Goal: Task Accomplishment & Management: Use online tool/utility

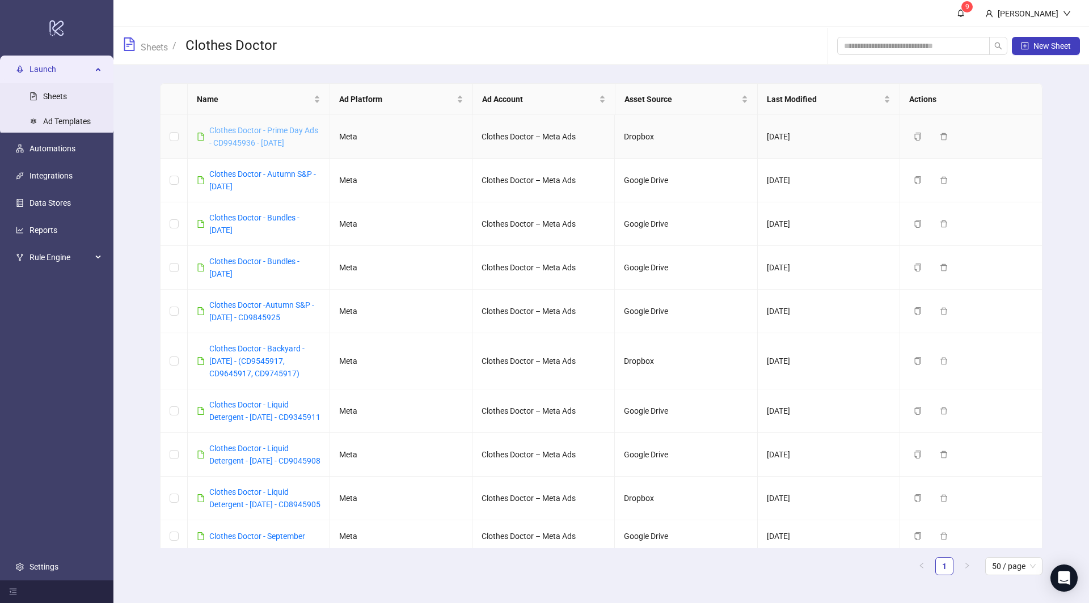
click at [263, 140] on link "Clothes Doctor - Prime Day Ads - CD9945936 - [DATE]" at bounding box center [263, 137] width 109 height 22
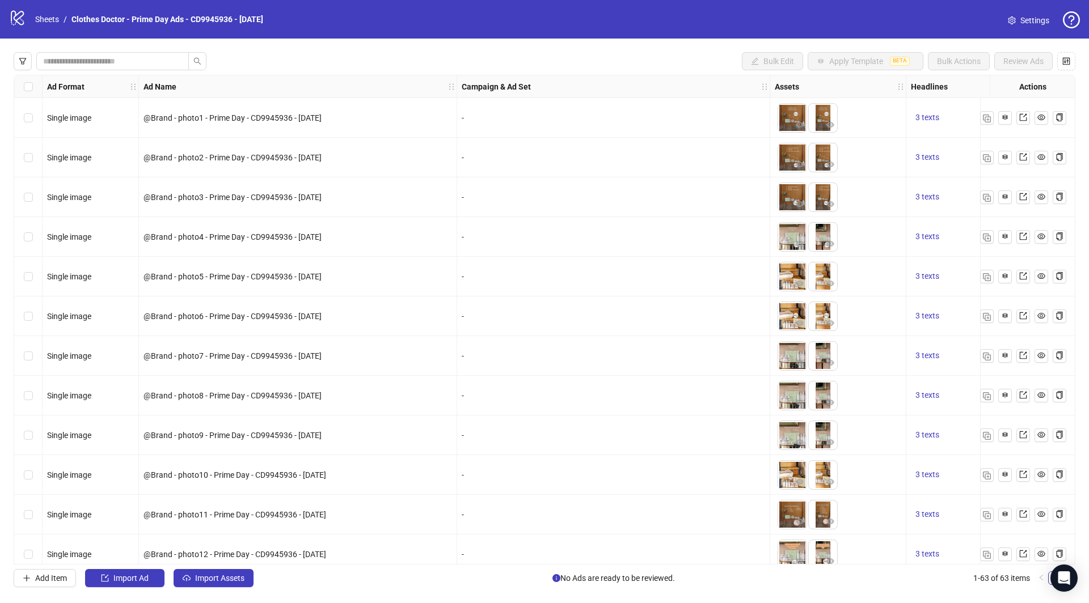
click at [22, 118] on div "Select row 1" at bounding box center [28, 118] width 28 height 40
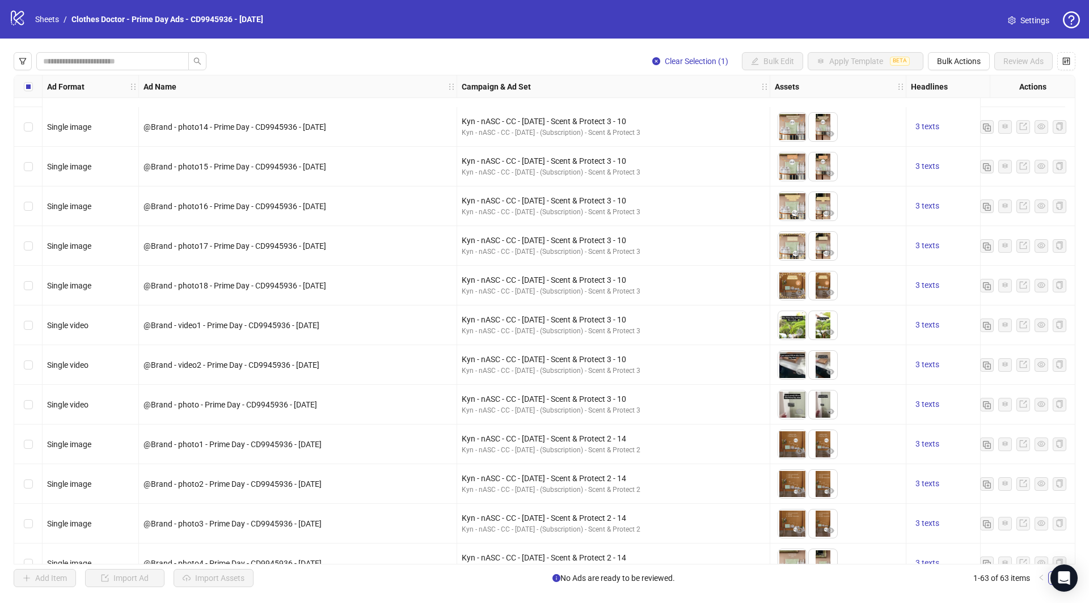
scroll to position [651, 0]
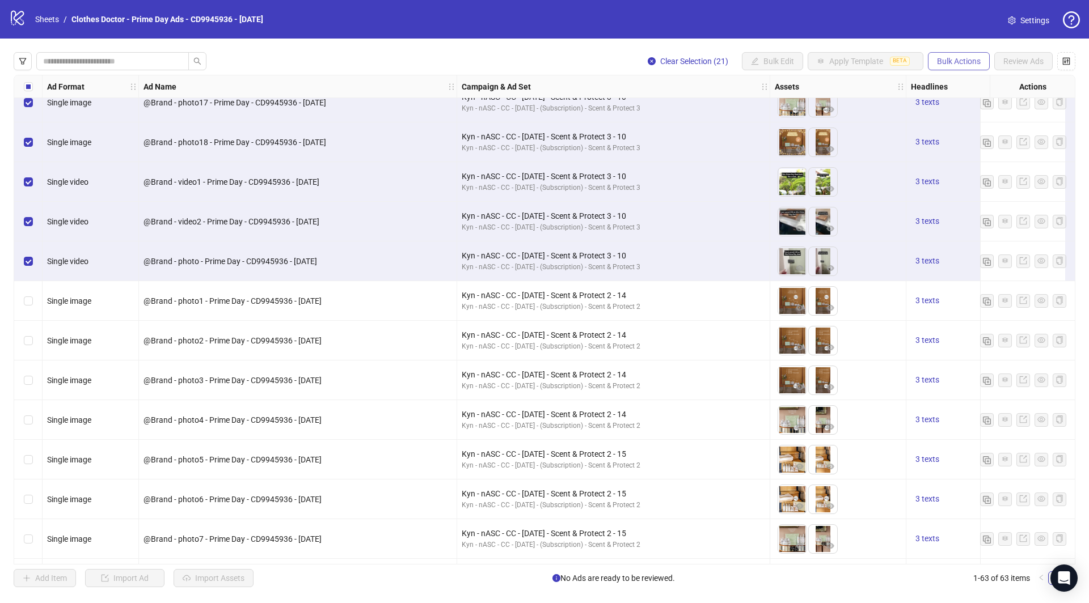
click at [955, 62] on span "Bulk Actions" at bounding box center [959, 61] width 44 height 9
click at [966, 123] on span "Duplicate with assets" at bounding box center [976, 120] width 78 height 12
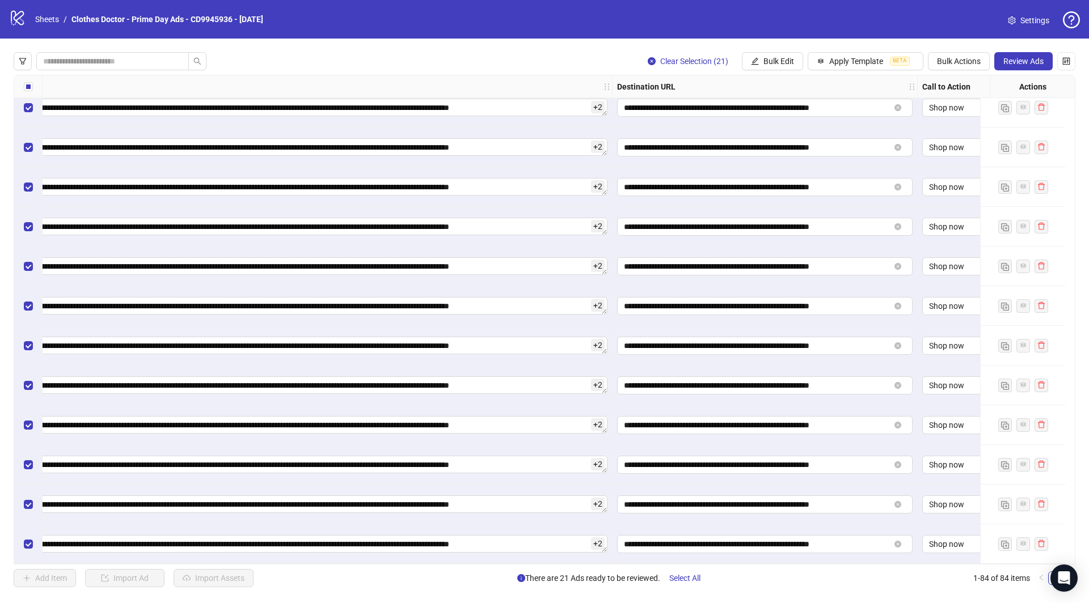
scroll to position [2873, 1221]
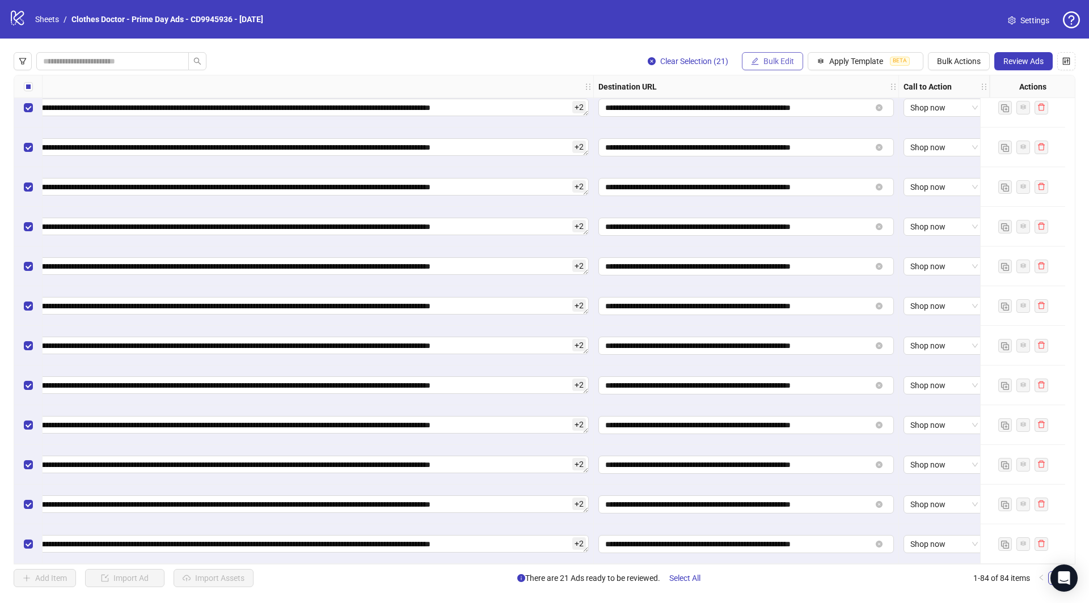
click at [786, 64] on span "Bulk Edit" at bounding box center [778, 61] width 31 height 9
click at [788, 171] on span "Destination URL" at bounding box center [785, 174] width 67 height 12
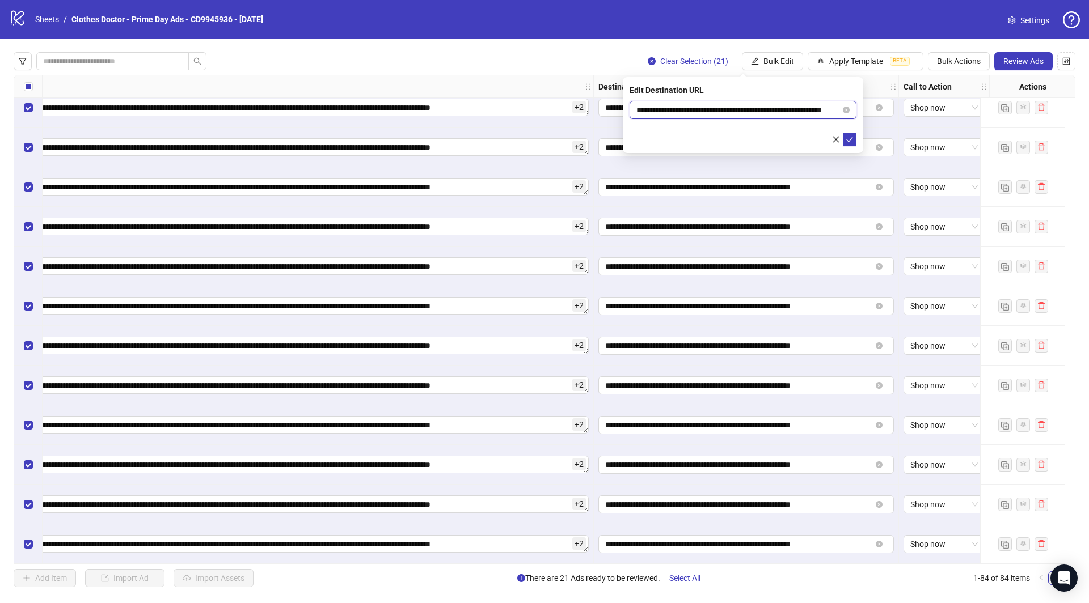
click at [779, 111] on input "**********" at bounding box center [738, 110] width 204 height 12
paste input "text"
type input "**********"
click at [851, 143] on span "submit" at bounding box center [850, 139] width 8 height 9
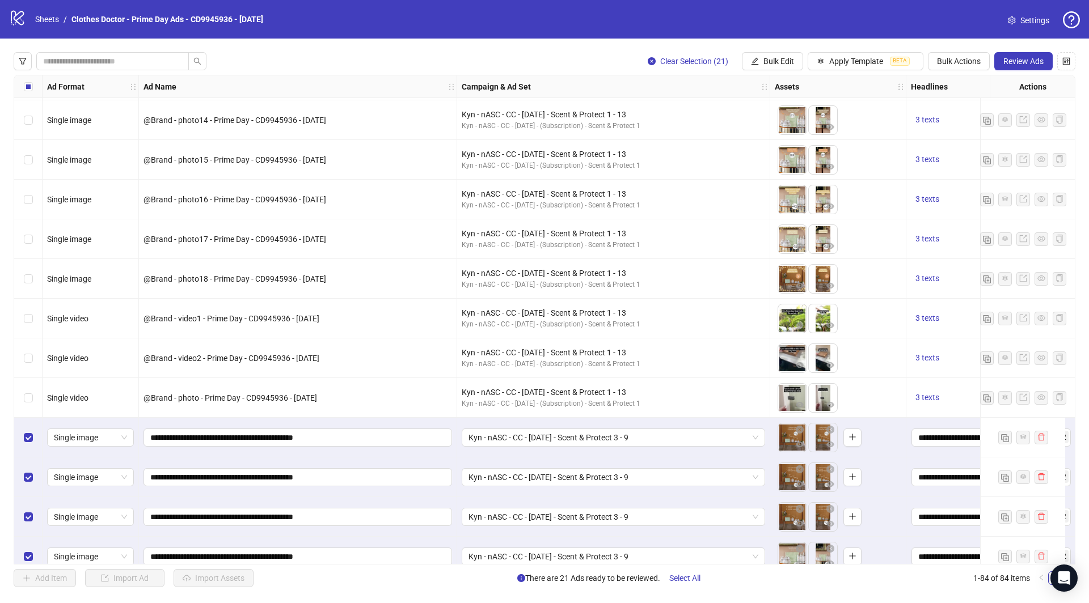
scroll to position [2179, 0]
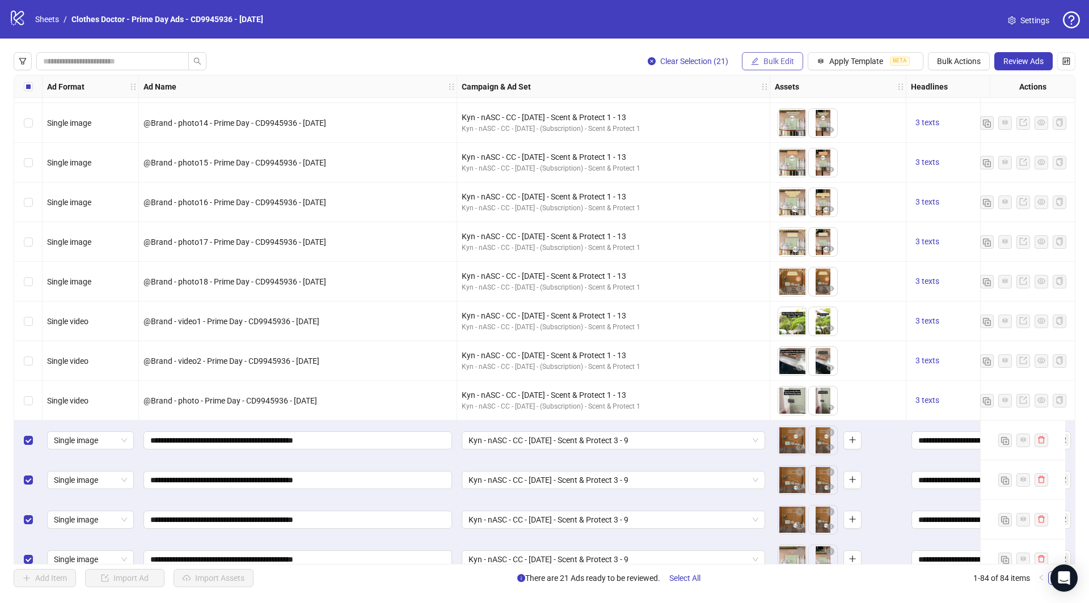
click at [780, 64] on span "Bulk Edit" at bounding box center [778, 61] width 31 height 9
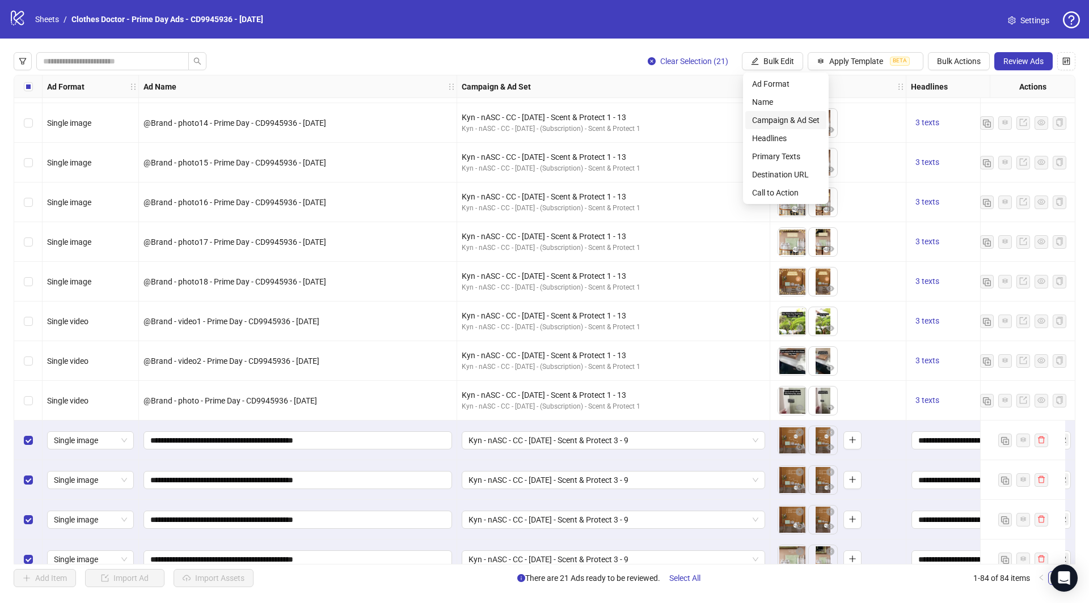
click at [769, 119] on span "Campaign & Ad Set" at bounding box center [785, 120] width 67 height 12
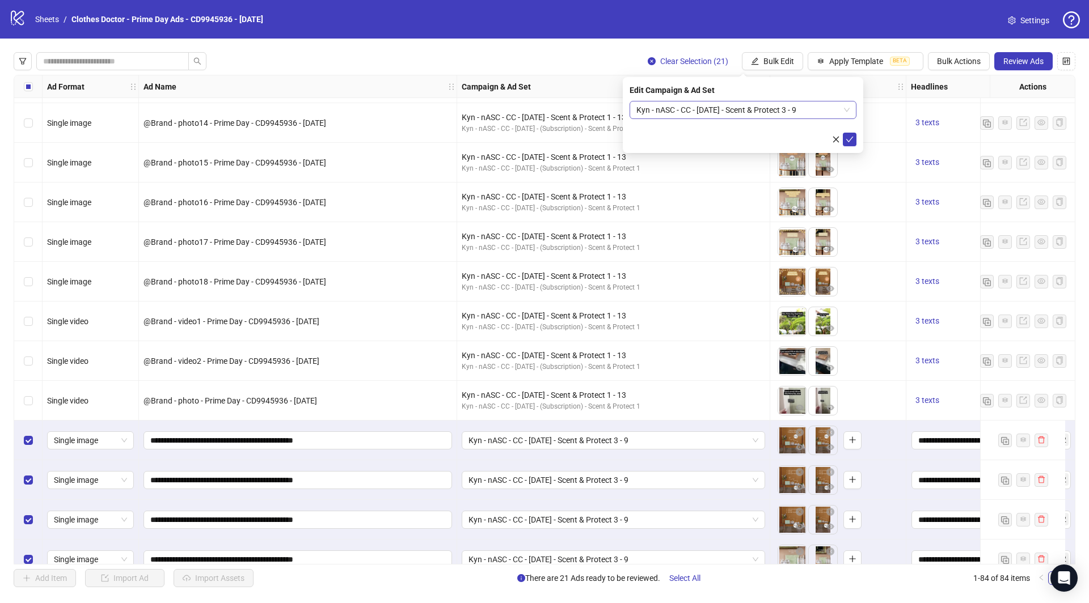
click at [778, 112] on span "Kyn - nASC - CC - [DATE] - Scent & Protect 3 - 9" at bounding box center [742, 110] width 213 height 17
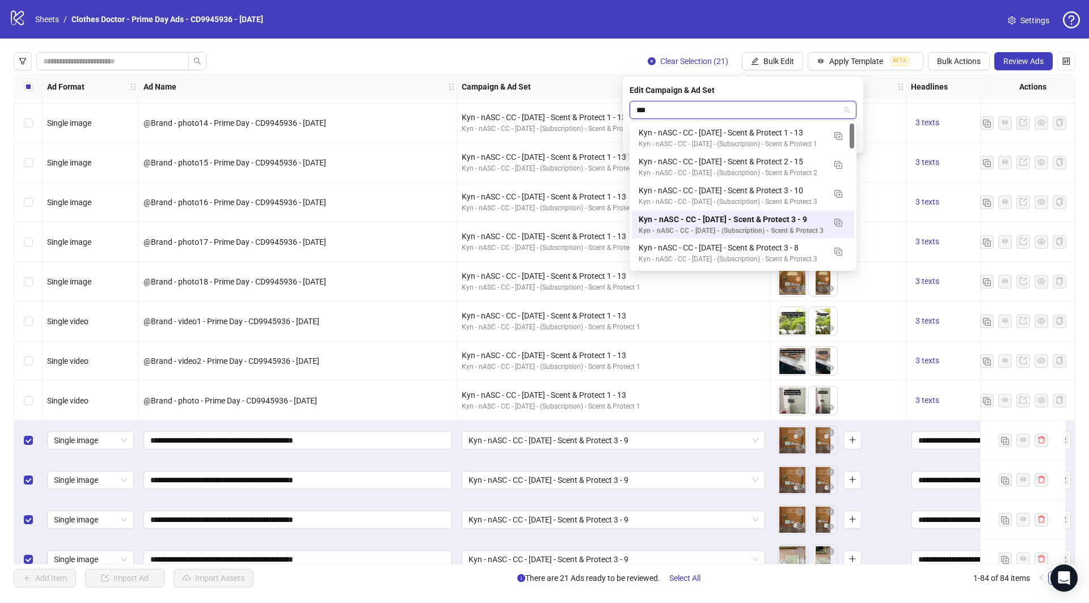
type input "****"
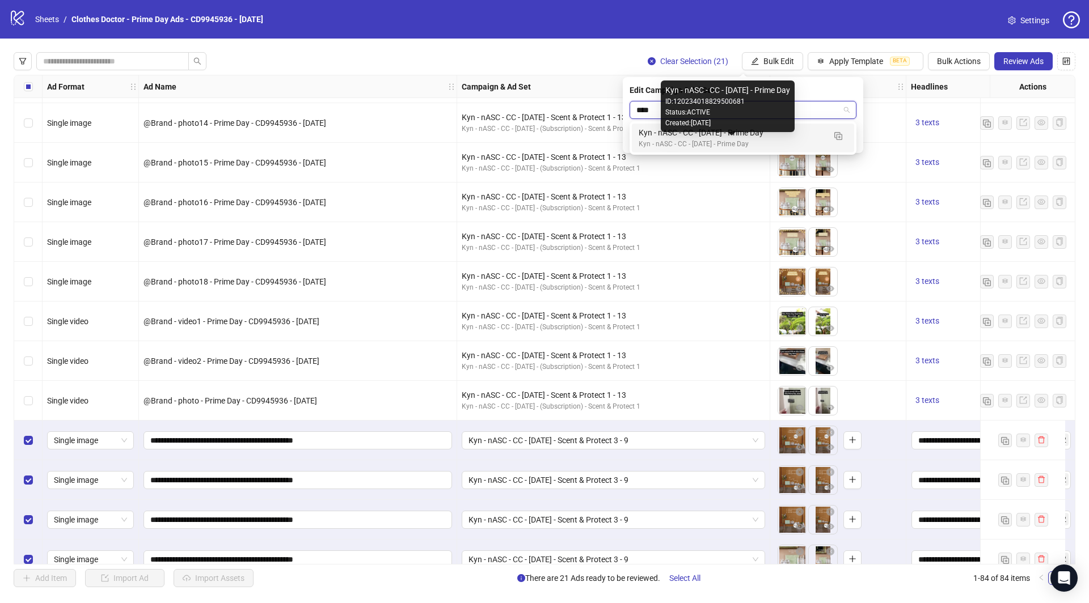
click at [708, 141] on div "Kyn - nASC - CC - [DATE] - Prime Day" at bounding box center [732, 144] width 186 height 11
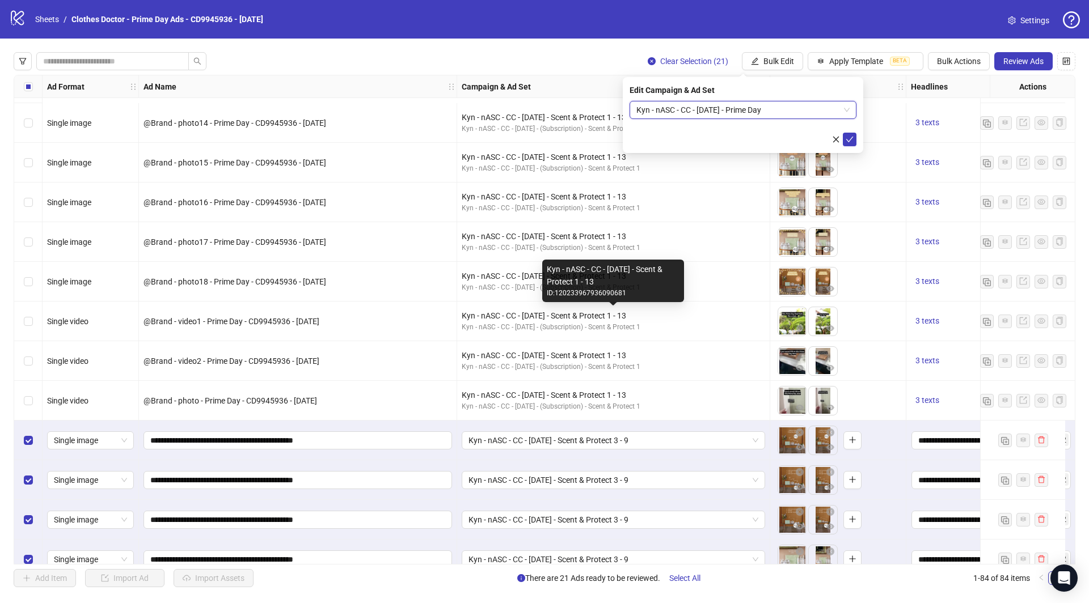
scroll to position [2284, 0]
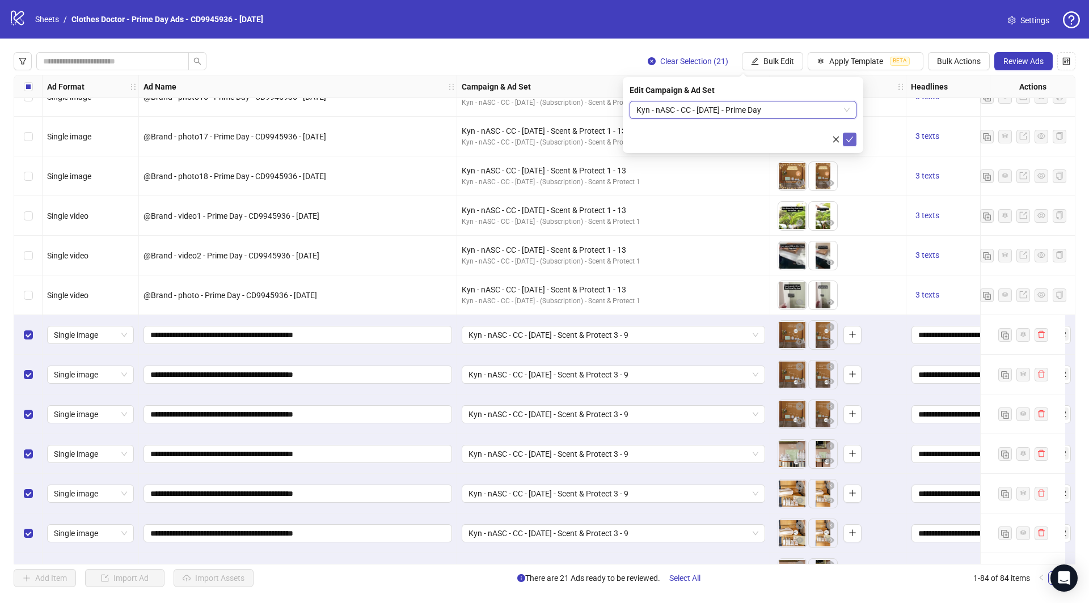
click at [851, 141] on icon "check" at bounding box center [850, 140] width 8 height 8
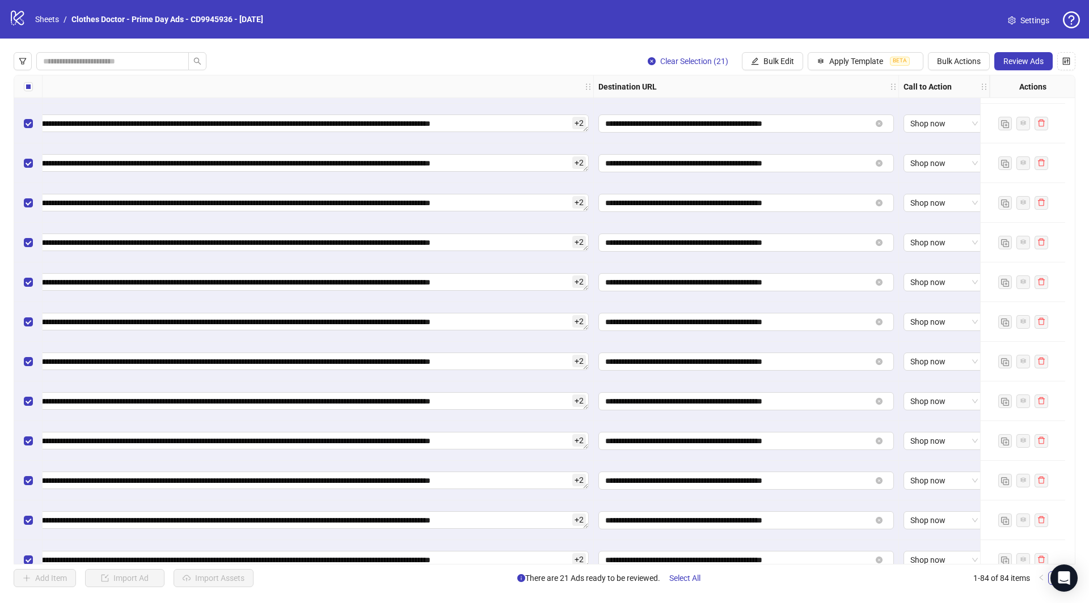
scroll to position [2547, 1221]
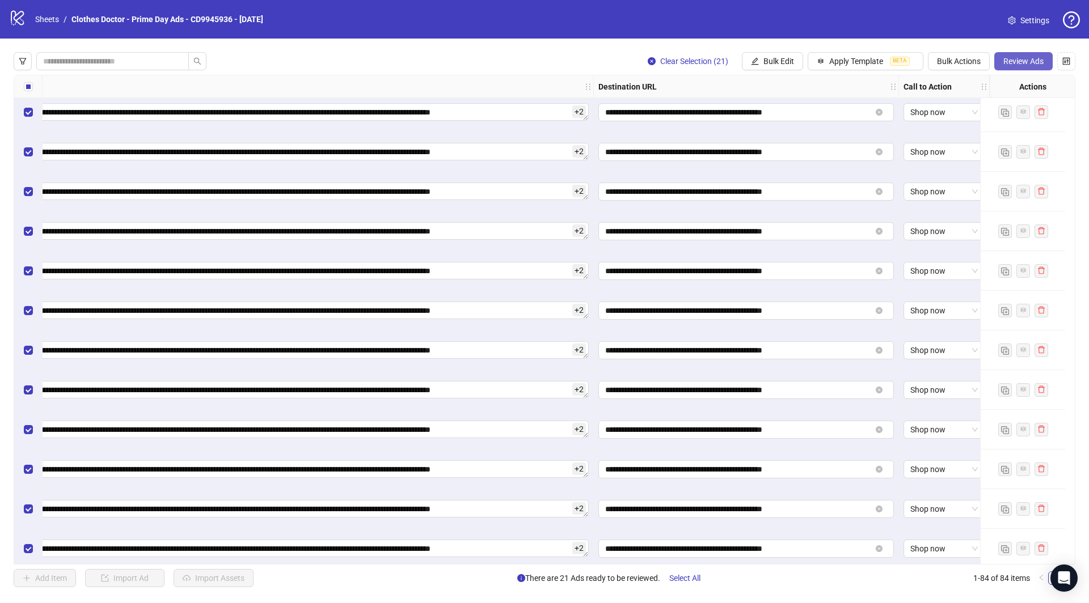
click at [1028, 58] on span "Review Ads" at bounding box center [1023, 61] width 40 height 9
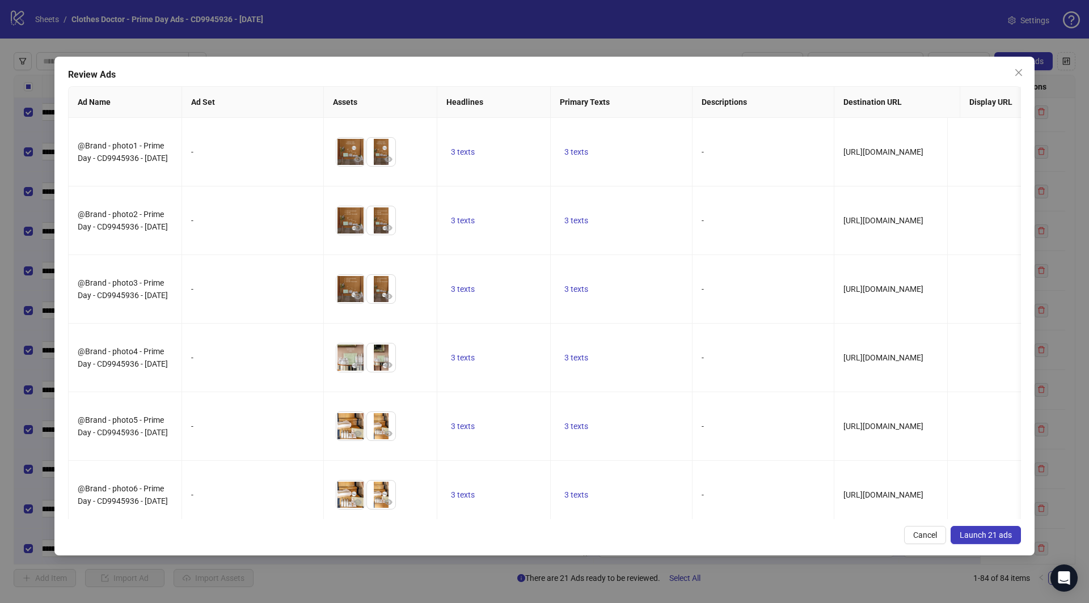
click at [968, 538] on span "Launch 21 ads" at bounding box center [986, 535] width 52 height 9
